Goal: Register for event/course

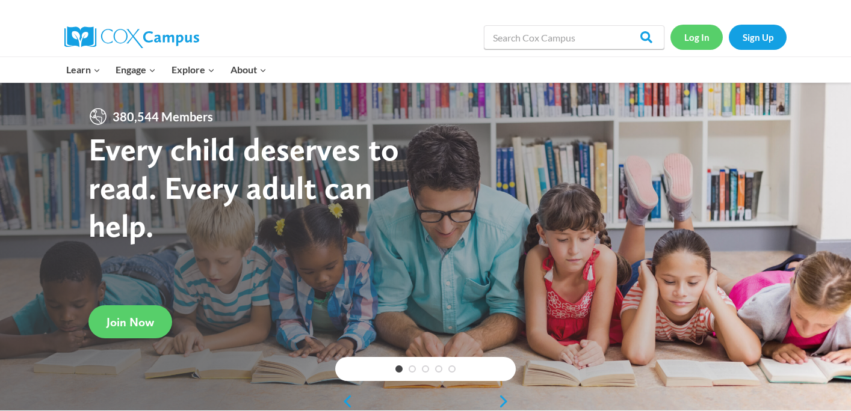
click at [683, 42] on link "Log In" at bounding box center [696, 37] width 52 height 25
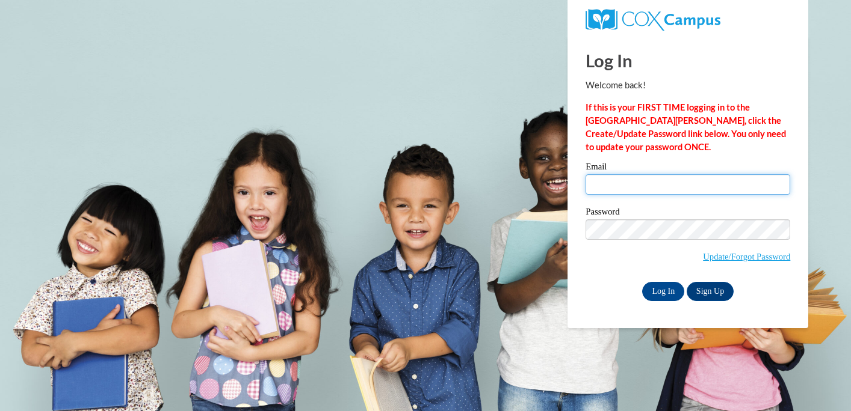
click at [609, 192] on input "Email" at bounding box center [687, 184] width 205 height 20
type input "loramenda@aasd.k12.wi.us"
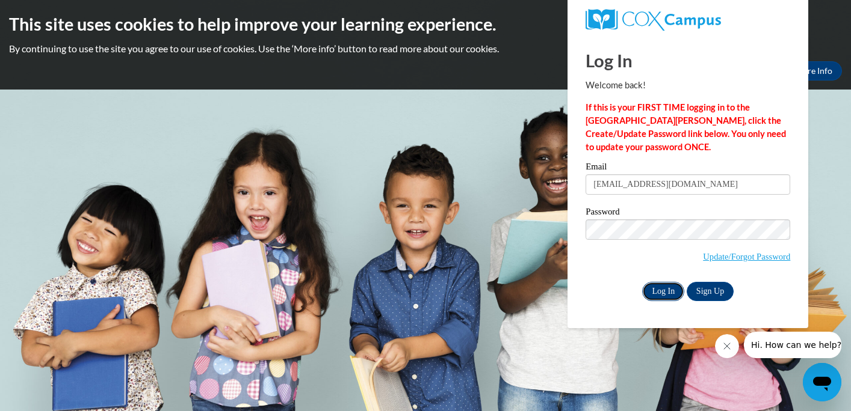
click at [662, 288] on input "Log In" at bounding box center [663, 291] width 42 height 19
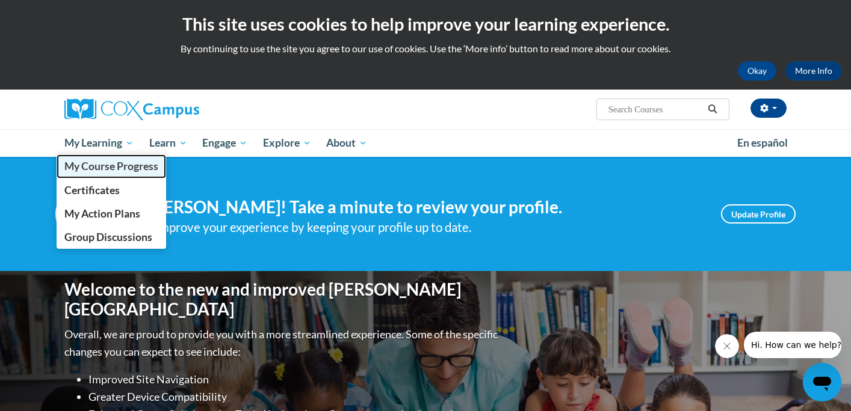
click at [117, 167] on span "My Course Progress" at bounding box center [111, 166] width 94 height 13
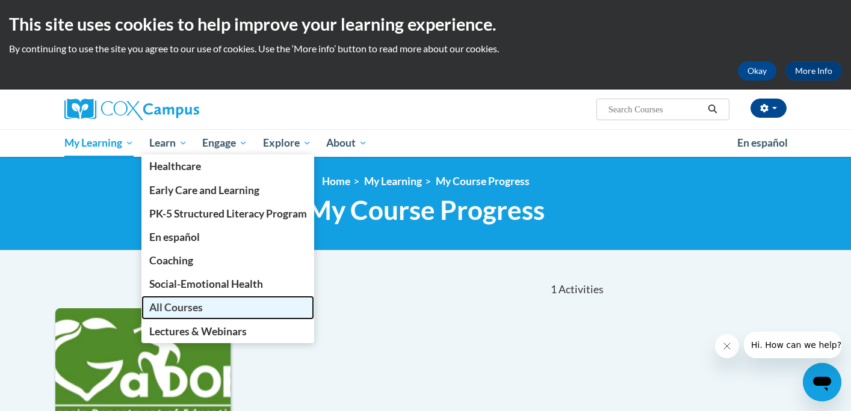
click at [179, 315] on link "All Courses" at bounding box center [227, 307] width 173 height 23
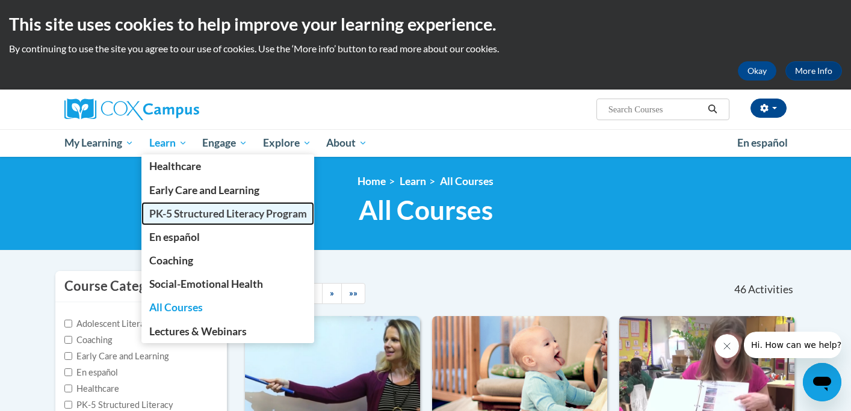
click at [197, 221] on link "PK-5 Structured Literacy Program" at bounding box center [227, 213] width 173 height 23
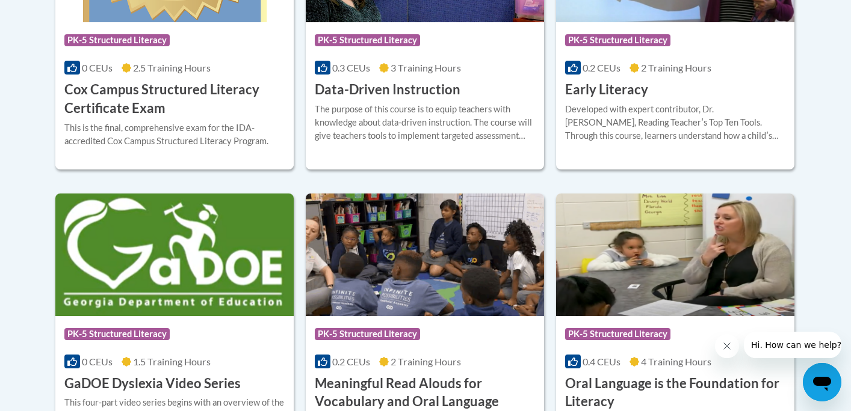
scroll to position [689, 0]
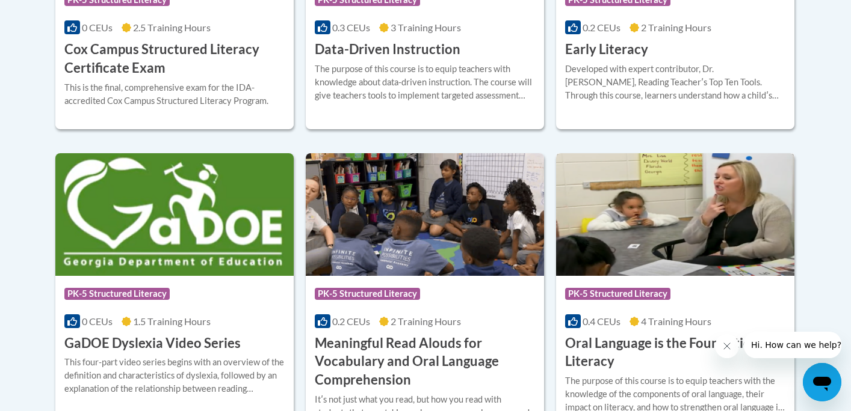
click at [620, 199] on img at bounding box center [675, 214] width 238 height 123
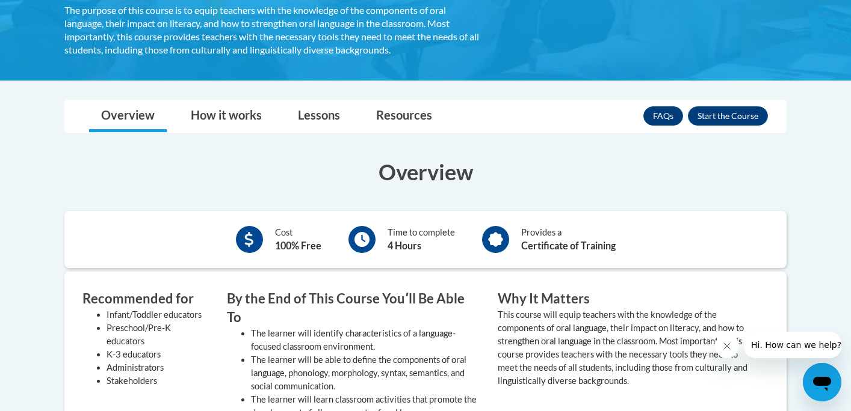
scroll to position [252, 0]
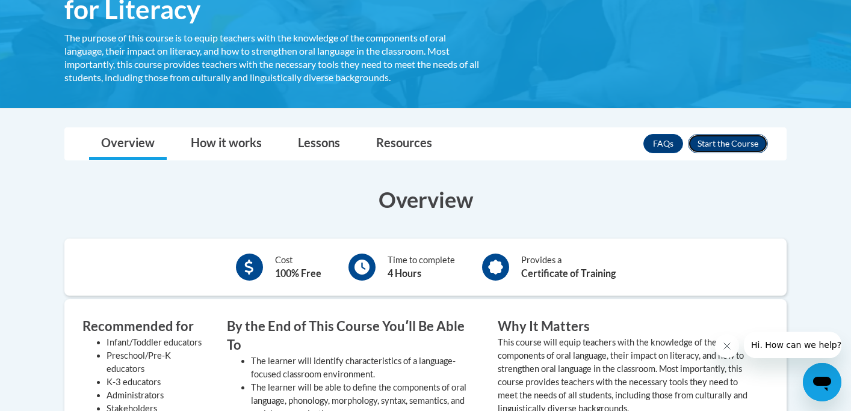
click at [706, 138] on button "Enroll" at bounding box center [728, 143] width 80 height 19
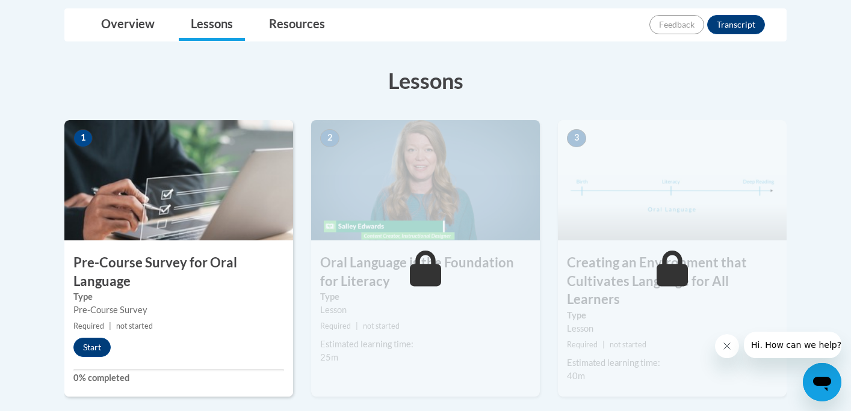
scroll to position [312, 0]
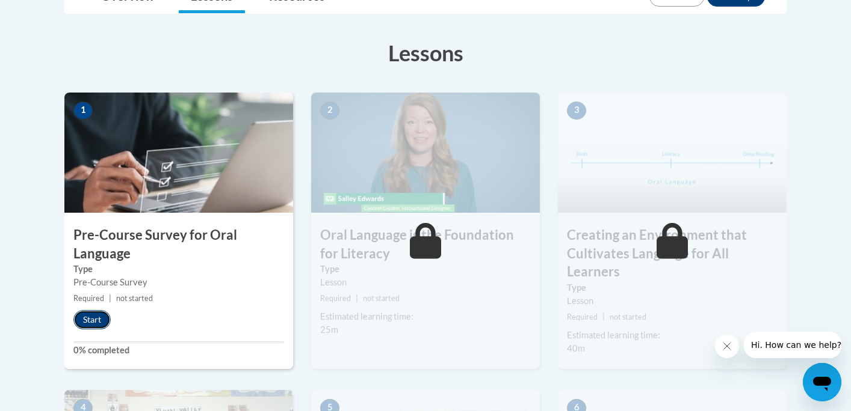
click at [97, 314] on button "Start" at bounding box center [91, 319] width 37 height 19
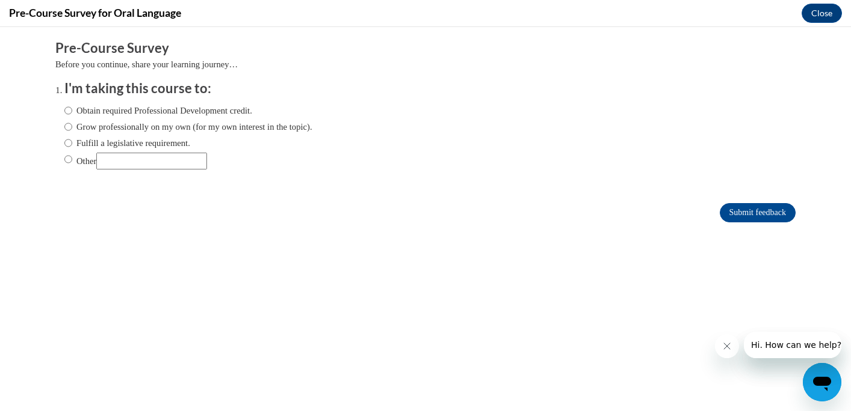
scroll to position [0, 0]
click at [150, 110] on label "Obtain required Professional Development credit." at bounding box center [158, 110] width 188 height 13
click at [72, 110] on input "Obtain required Professional Development credit." at bounding box center [68, 110] width 8 height 13
radio input "true"
click at [756, 213] on input "Submit feedback" at bounding box center [757, 212] width 76 height 19
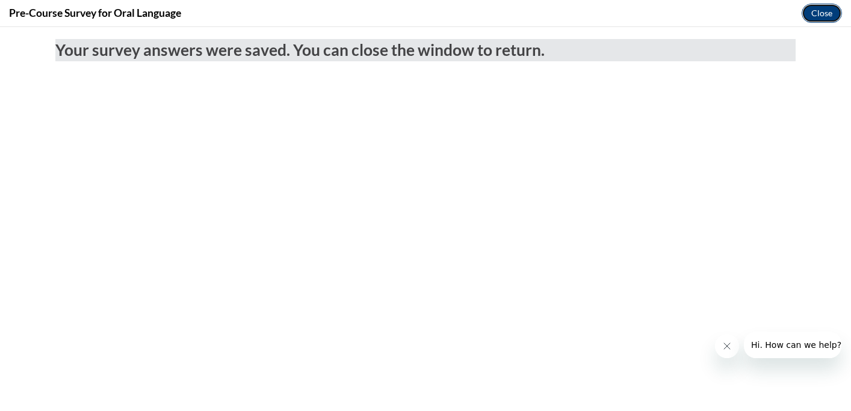
click at [838, 13] on button "Close" at bounding box center [821, 13] width 40 height 19
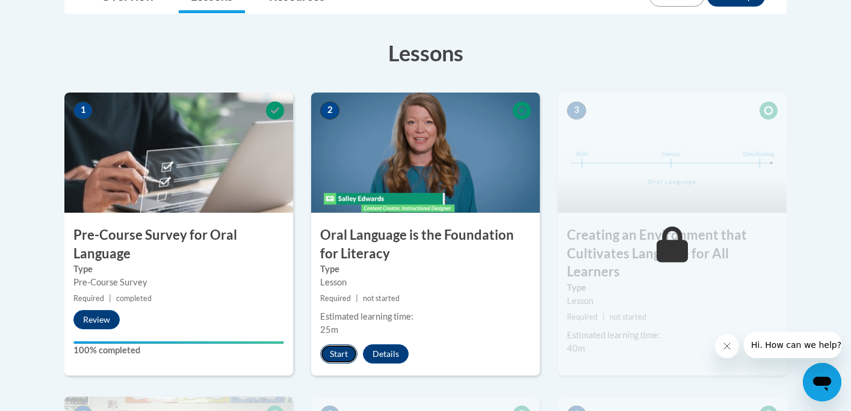
click at [341, 353] on button "Start" at bounding box center [338, 354] width 37 height 19
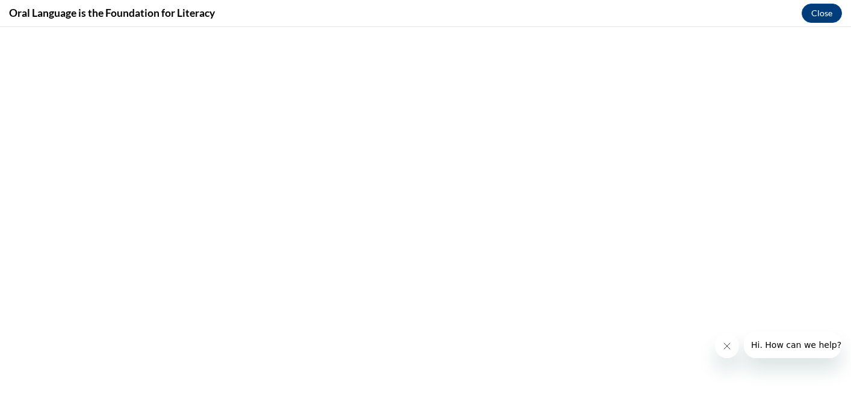
click at [724, 343] on icon "Close message from company" at bounding box center [727, 347] width 10 height 10
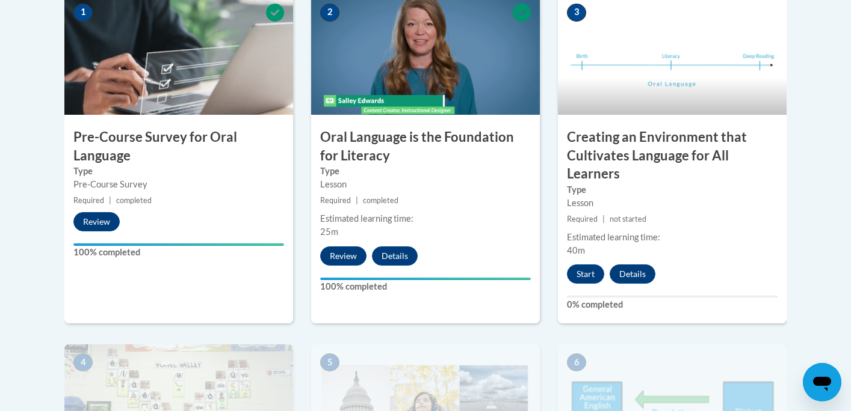
scroll to position [411, 0]
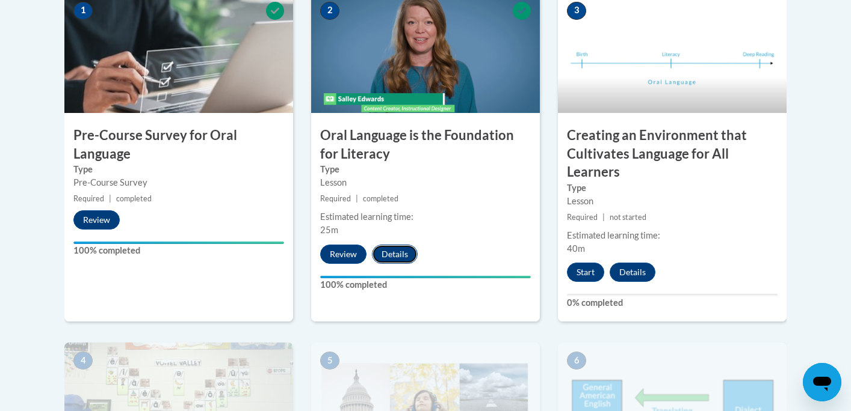
click at [387, 259] on button "Details" at bounding box center [395, 254] width 46 height 19
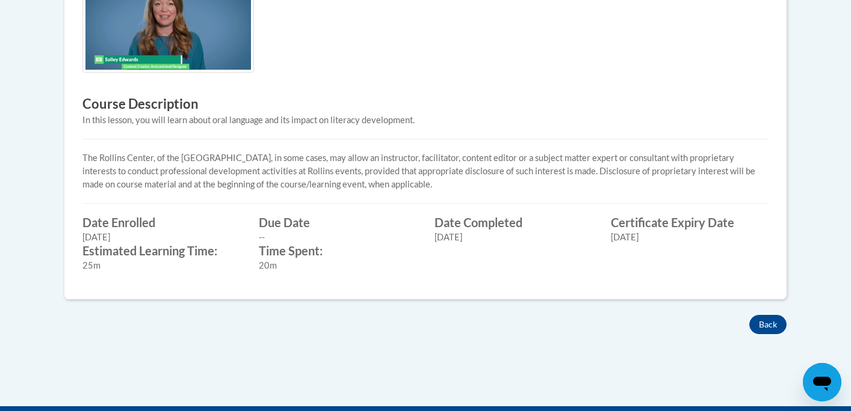
scroll to position [493, 0]
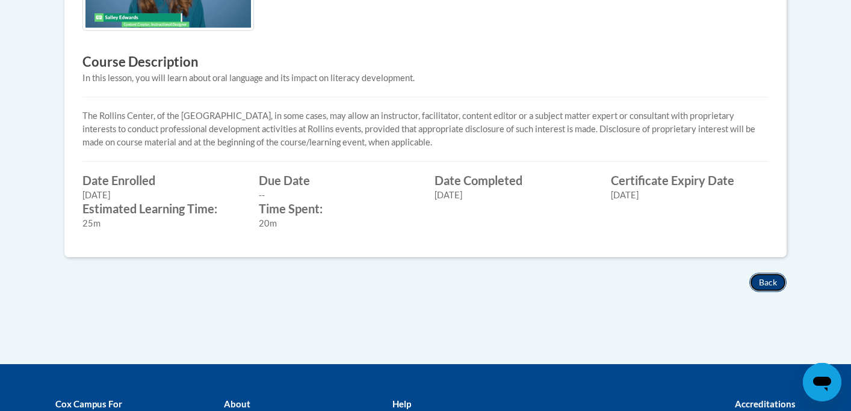
click at [768, 285] on button "Back" at bounding box center [767, 282] width 37 height 19
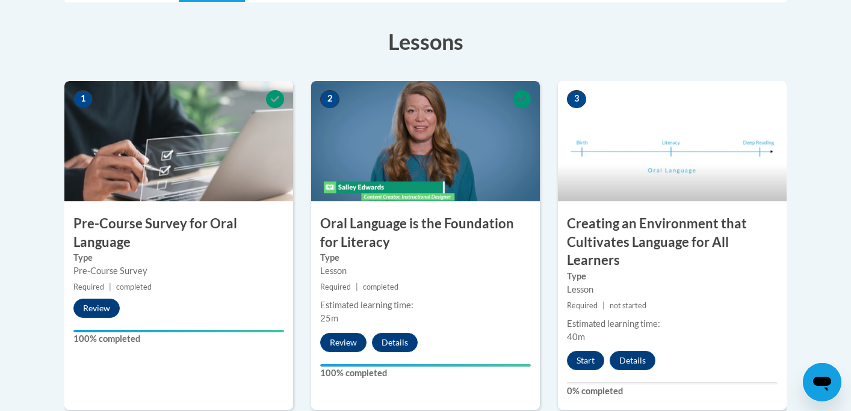
scroll to position [366, 0]
